Goal: Ask a question

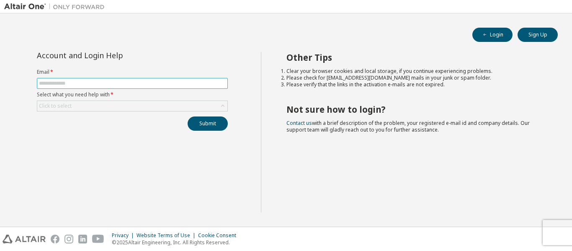
click at [172, 84] on input "text" at bounding box center [132, 83] width 187 height 7
type input "**********"
click at [134, 106] on div "Click to select" at bounding box center [132, 106] width 190 height 10
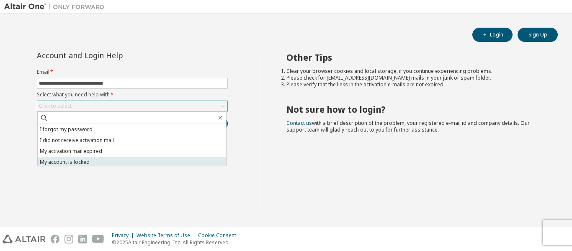
click at [108, 161] on li "My account is locked" at bounding box center [132, 162] width 189 height 11
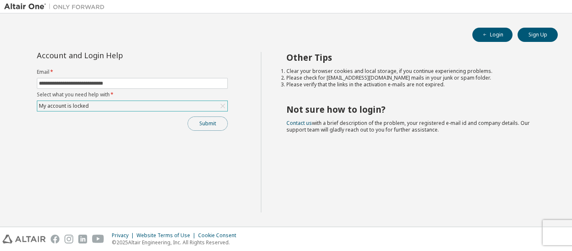
click at [198, 127] on button "Submit" at bounding box center [208, 123] width 40 height 14
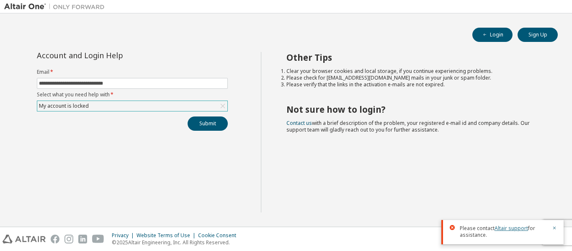
click at [507, 226] on link "Altair support" at bounding box center [512, 228] width 34 height 7
click at [292, 141] on div "Other Tips Clear your browser cookies and local storage, if you continue experi…" at bounding box center [415, 132] width 308 height 160
click at [304, 121] on link "Contact us" at bounding box center [300, 122] width 26 height 7
click at [494, 36] on button "Login" at bounding box center [493, 35] width 40 height 14
